Goal: Navigation & Orientation: Find specific page/section

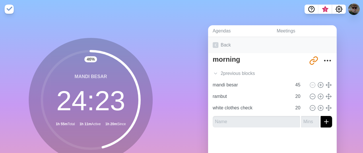
click at [218, 44] on link "Back" at bounding box center [272, 45] width 129 height 16
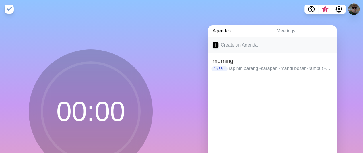
click at [228, 51] on link "Create an Agenda" at bounding box center [272, 45] width 129 height 16
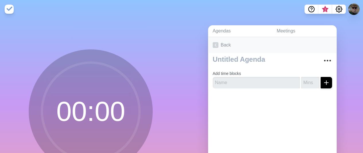
click at [213, 45] on icon at bounding box center [216, 45] width 6 height 6
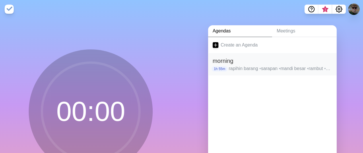
click at [225, 58] on h2 "morning" at bounding box center [272, 61] width 119 height 9
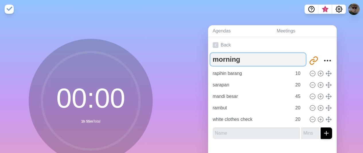
drag, startPoint x: 250, startPoint y: 59, endPoint x: 216, endPoint y: 58, distance: 34.2
click at [216, 58] on textarea "morning" at bounding box center [257, 59] width 95 height 13
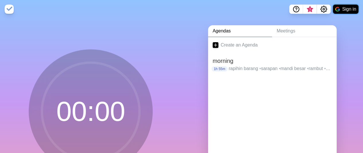
click at [347, 13] on button "Sign in" at bounding box center [346, 9] width 26 height 9
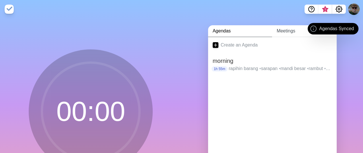
click at [280, 34] on link "Meetings" at bounding box center [304, 31] width 65 height 12
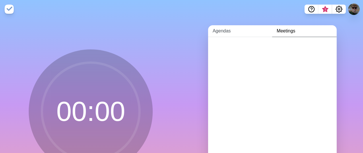
click at [222, 35] on link "Agendas" at bounding box center [240, 31] width 64 height 12
